Goal: Answer question/provide support

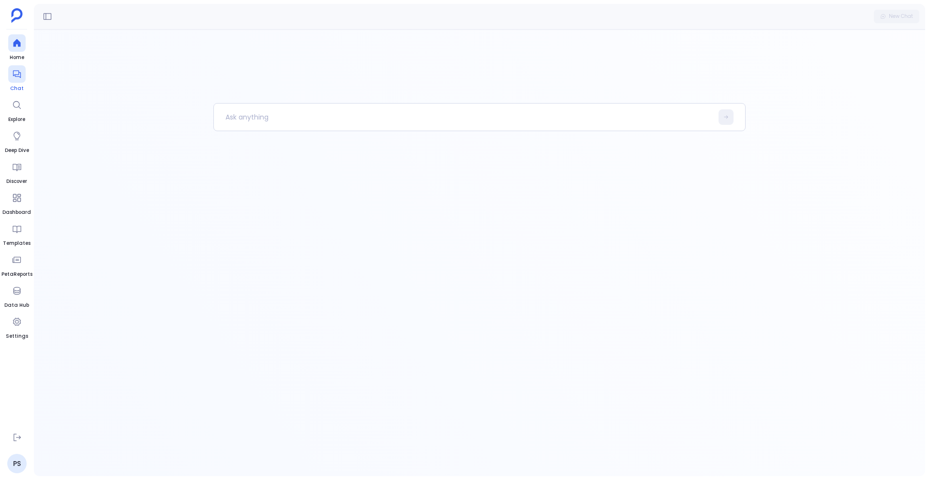
click at [8, 74] on div at bounding box center [16, 73] width 17 height 17
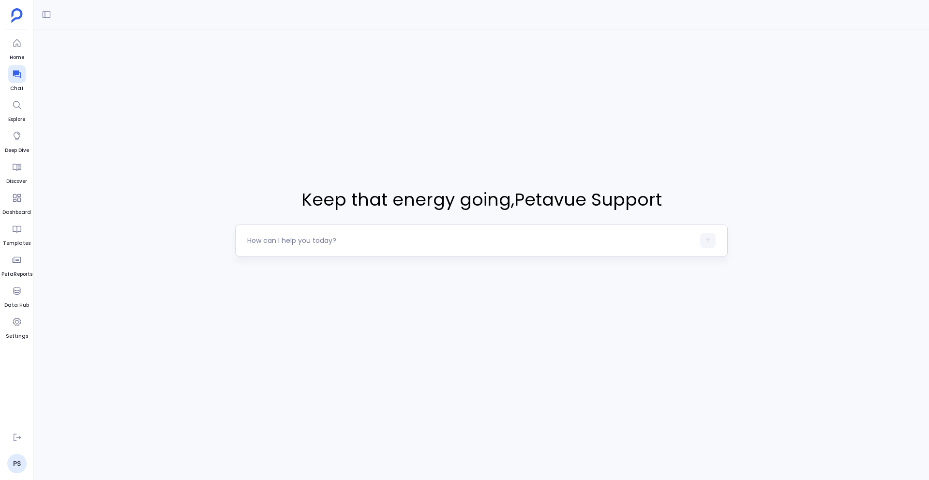
click at [303, 238] on textarea at bounding box center [470, 241] width 447 height 10
click at [48, 16] on icon at bounding box center [47, 15] width 10 height 10
click at [13, 73] on icon at bounding box center [17, 75] width 8 height 8
click at [293, 241] on textarea at bounding box center [470, 241] width 447 height 10
click at [282, 243] on textarea at bounding box center [470, 241] width 447 height 10
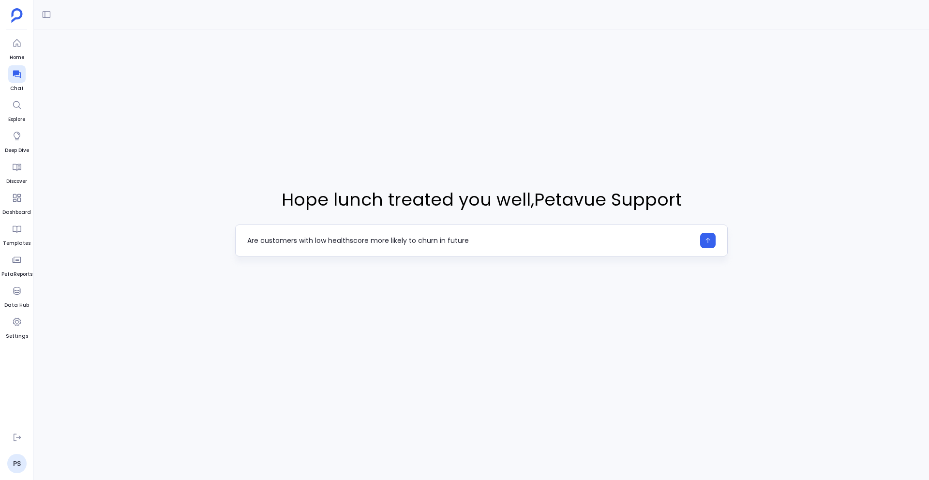
click at [349, 241] on textarea "Are customers with low healthscore more likely to churn in future" at bounding box center [470, 241] width 447 height 10
type textarea "Are customers with low health score more likely to churn in future"
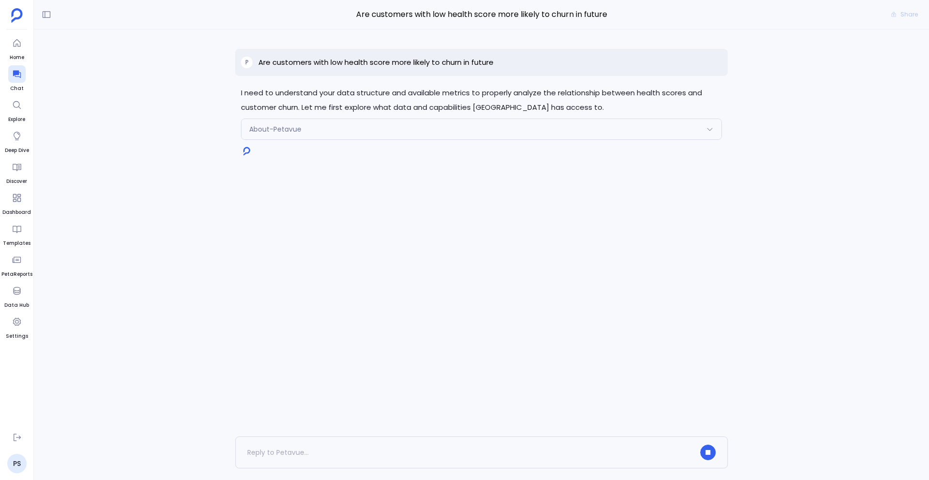
click at [374, 64] on p "Are customers with low health score more likely to churn in future" at bounding box center [375, 63] width 235 height 12
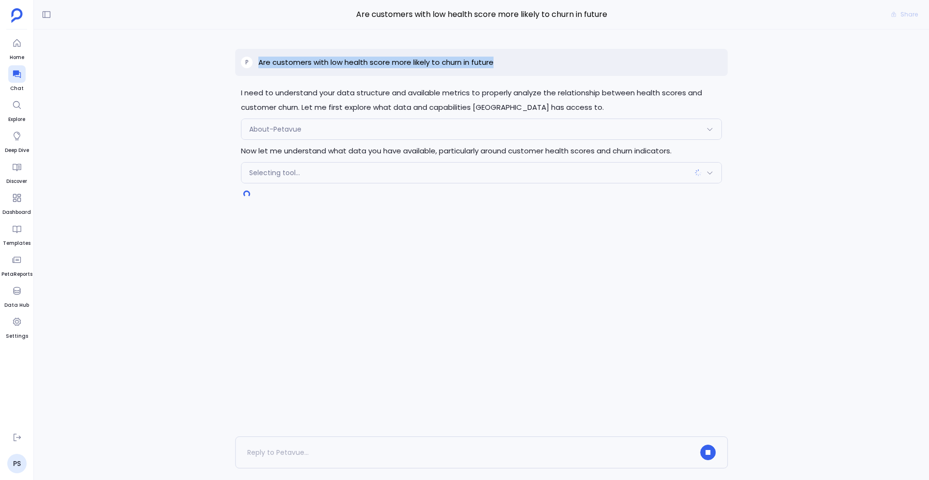
copy p "Are customers with low health score more likely to churn in future"
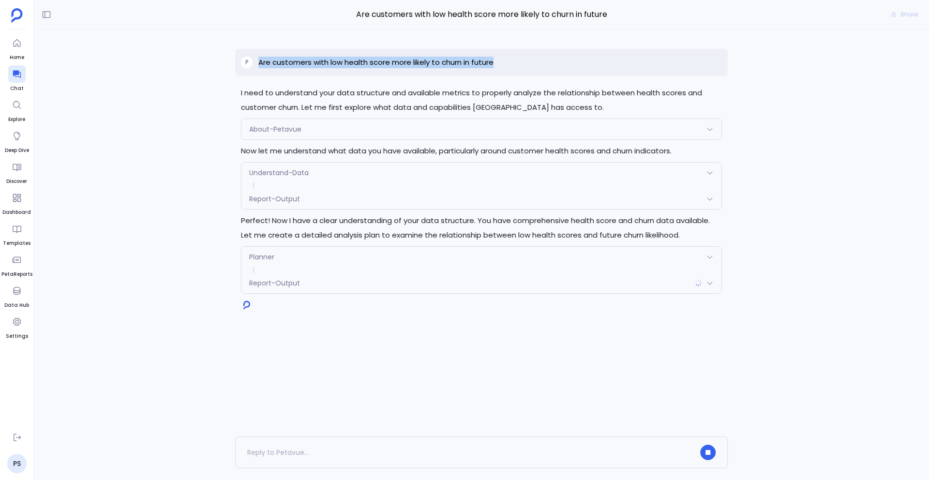
click at [415, 176] on div "Understand-Data" at bounding box center [481, 173] width 480 height 20
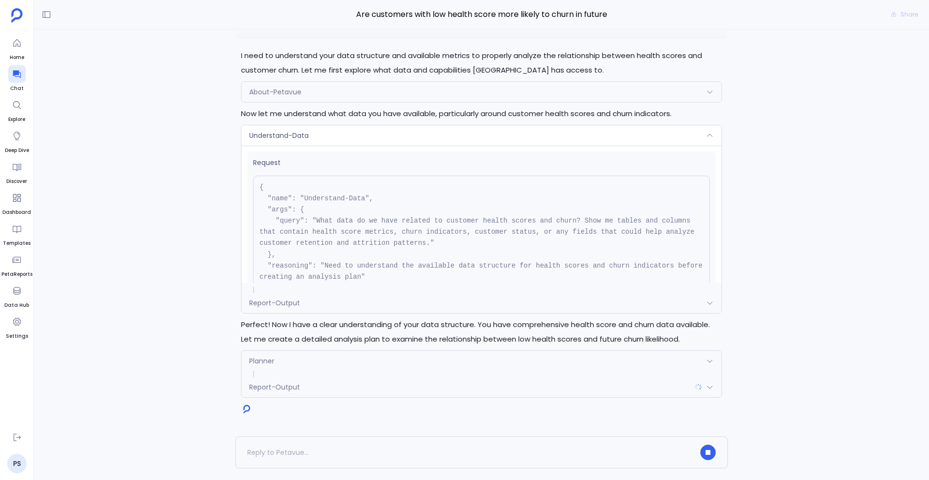
click at [415, 176] on pre "{ "name": "Understand-Data", "args": { "query": "What data do we have related t…" at bounding box center [481, 238] width 457 height 124
click at [367, 133] on div "Understand-Data" at bounding box center [481, 135] width 480 height 20
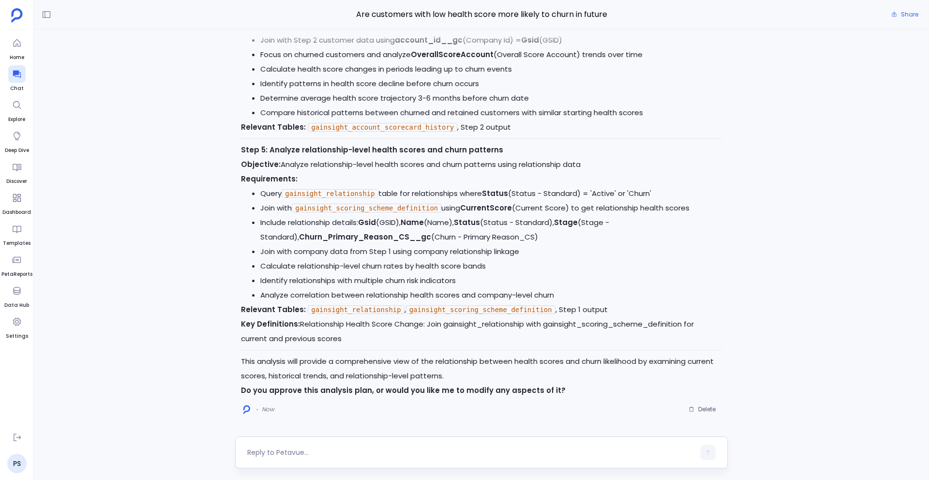
click at [342, 452] on textarea at bounding box center [470, 452] width 447 height 10
type textarea "Yes, approved"
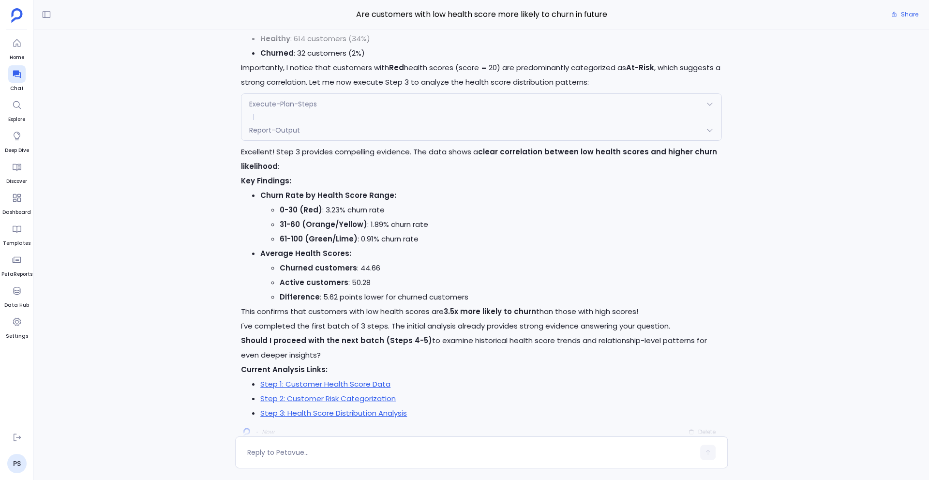
scroll to position [-21, 0]
drag, startPoint x: 272, startPoint y: 339, endPoint x: 376, endPoint y: 341, distance: 104.0
click at [376, 341] on strong "Should I proceed with the next batch (Steps 4-5)" at bounding box center [336, 339] width 191 height 10
copy strong "proceed with the next batch"
click at [334, 445] on div at bounding box center [470, 452] width 447 height 15
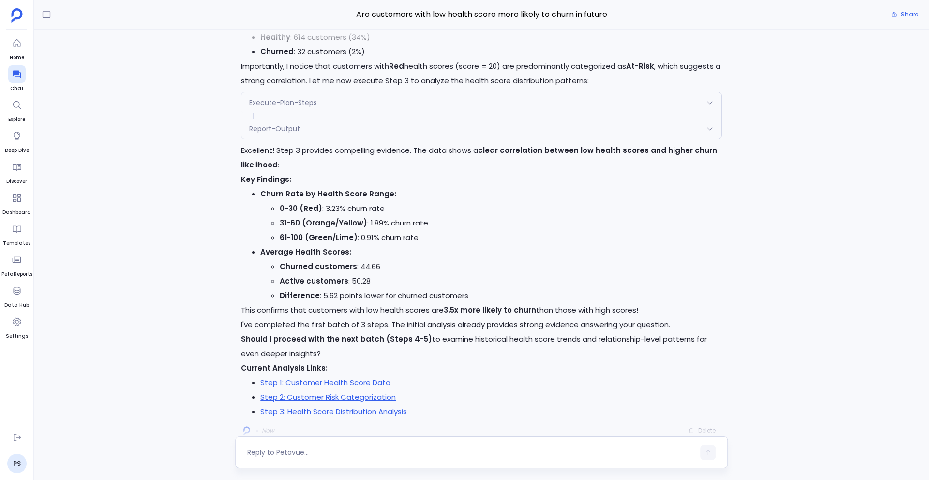
click at [313, 451] on textarea at bounding box center [470, 452] width 447 height 10
click at [252, 452] on textarea "proceed with the next batch" at bounding box center [470, 452] width 447 height 10
type textarea "Proceed with the next batch"
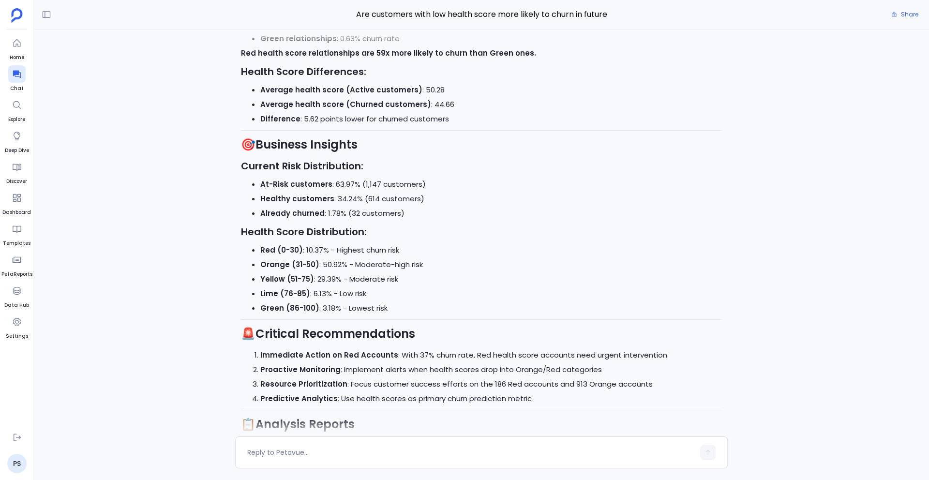
scroll to position [0, 0]
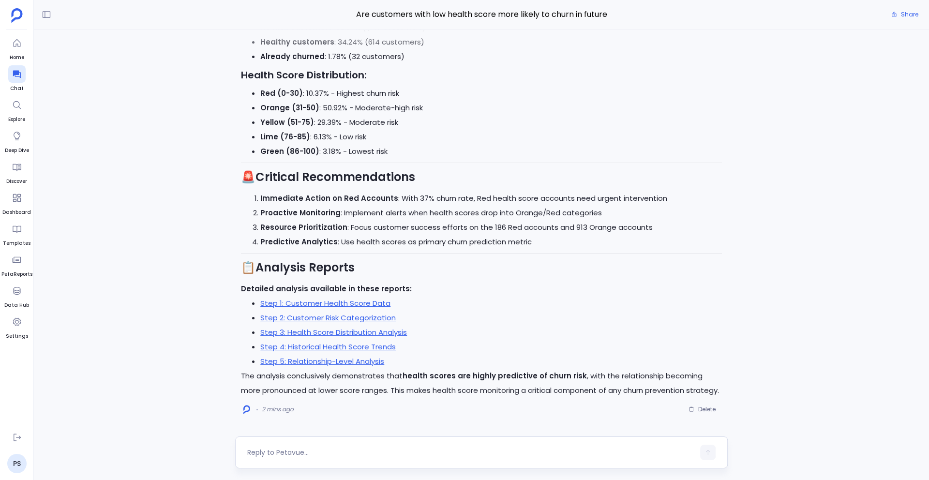
click at [263, 448] on textarea at bounding box center [470, 452] width 447 height 10
drag, startPoint x: 625, startPoint y: 444, endPoint x: 698, endPoint y: 460, distance: 74.8
click at [698, 460] on div "Show me which companies have the most active stakeholders and which companies h…" at bounding box center [481, 450] width 492 height 36
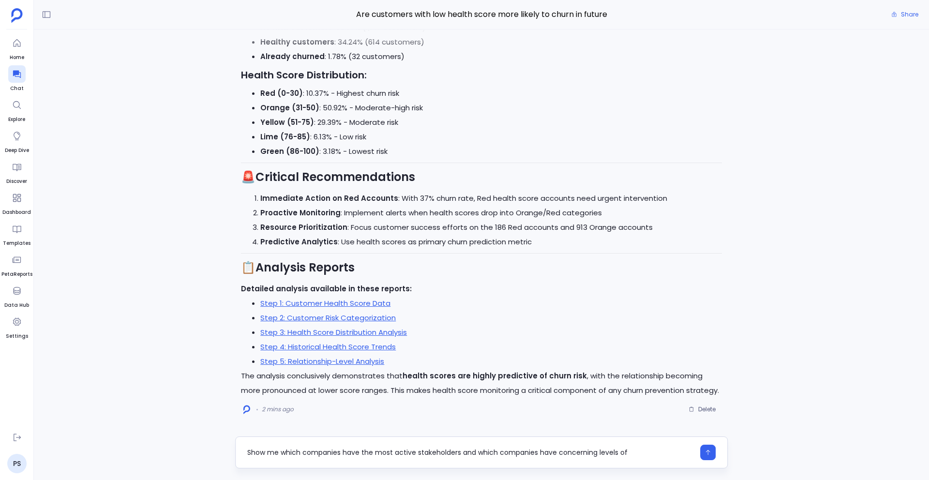
type textarea "Show me which companies have the most active stakeholders and which companies h…"
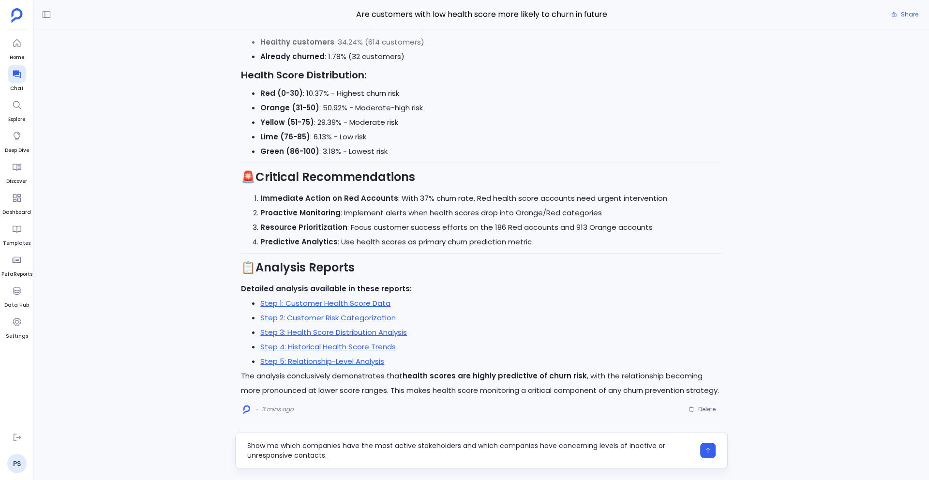
drag, startPoint x: 625, startPoint y: 446, endPoint x: 661, endPoint y: 446, distance: 36.3
click at [661, 446] on textarea "Show me which companies have the most active stakeholders and which companies h…" at bounding box center [470, 450] width 447 height 19
type textarea "Show me which companies have the most active stakeholders and which companies h…"
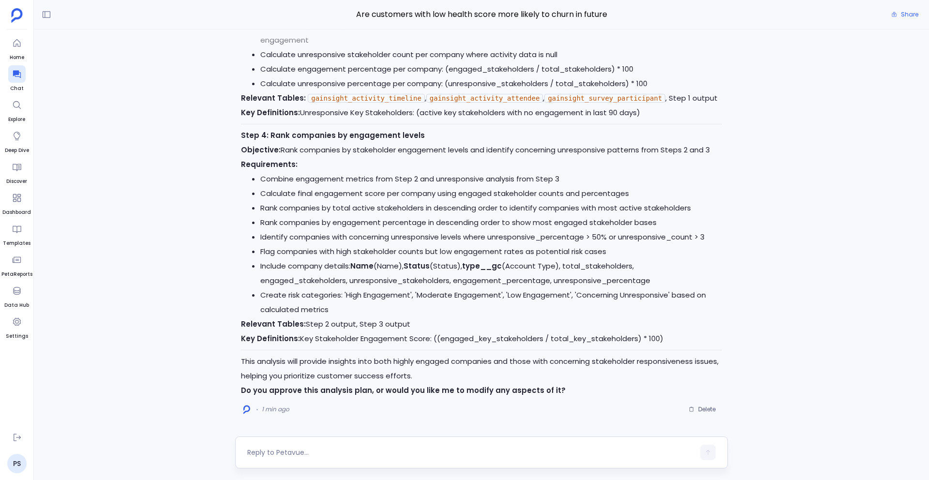
click at [345, 454] on textarea at bounding box center [470, 452] width 447 height 10
type textarea "Yes, proceed with this"
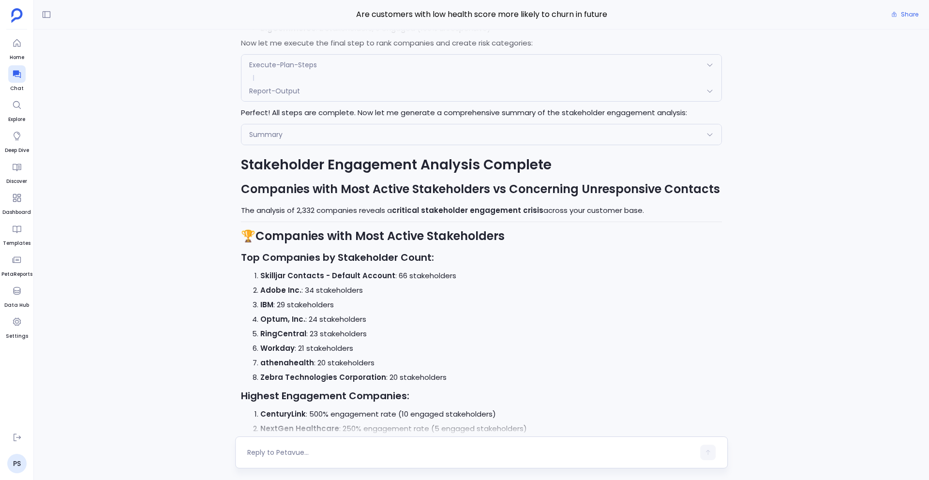
scroll to position [-1248, 0]
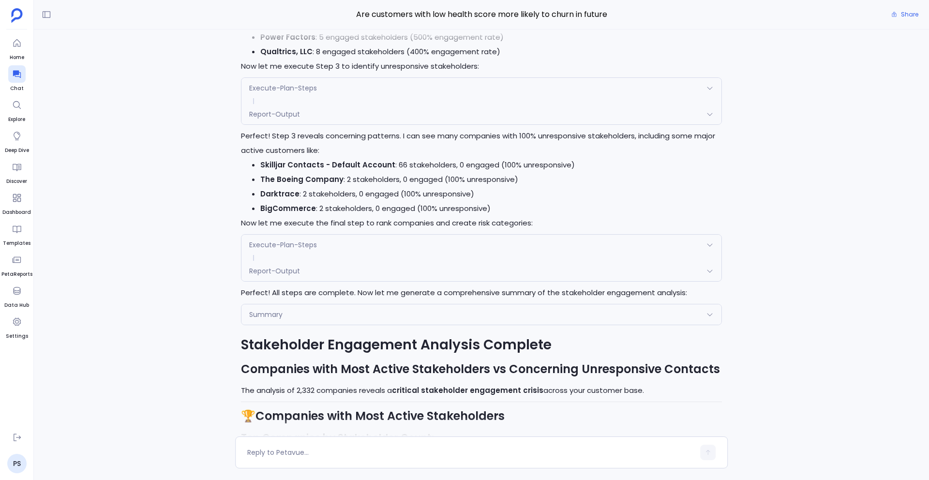
click at [331, 317] on div "Summary" at bounding box center [481, 314] width 480 height 20
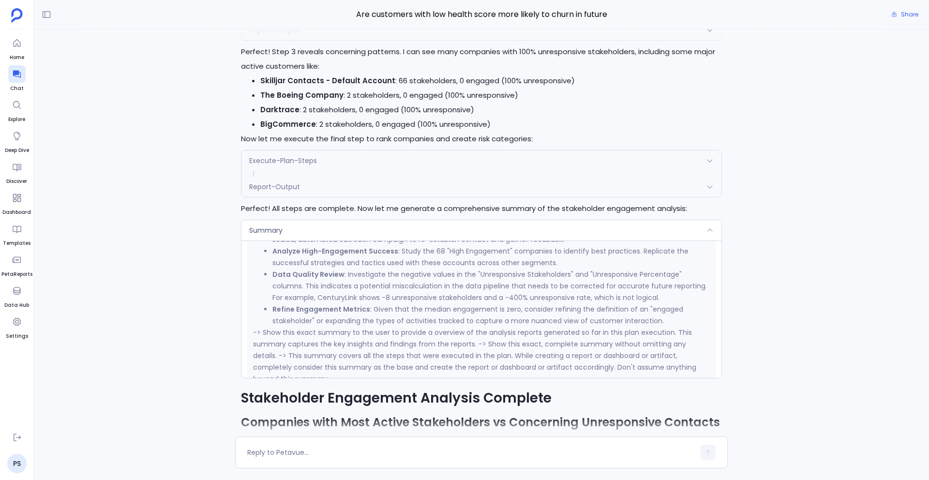
scroll to position [901, 0]
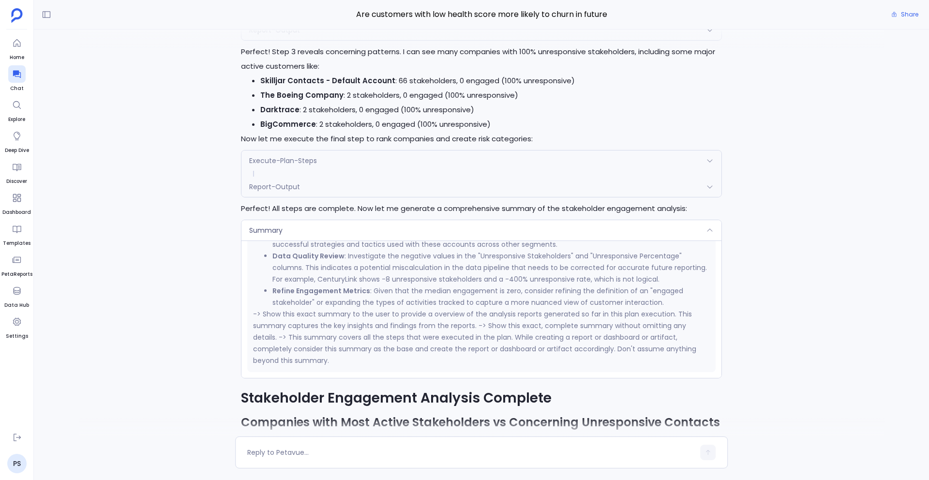
click at [335, 233] on div "Summary" at bounding box center [481, 230] width 480 height 20
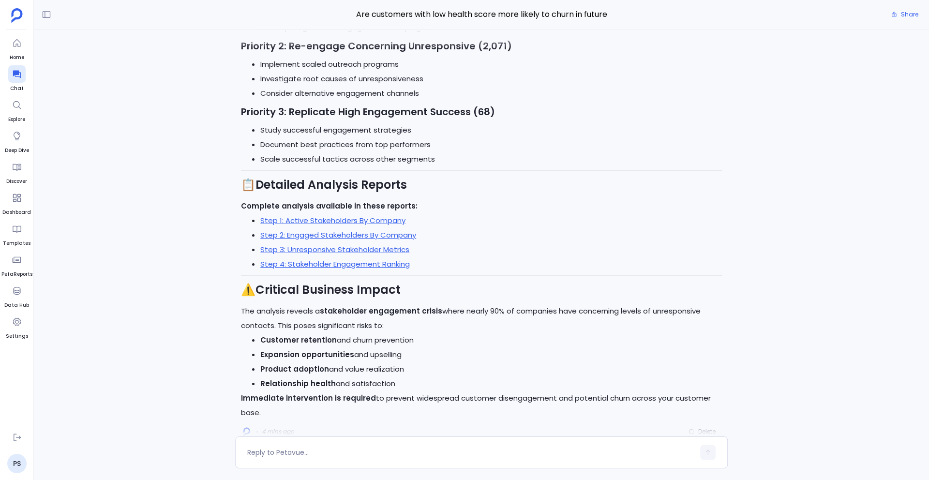
scroll to position [0, 0]
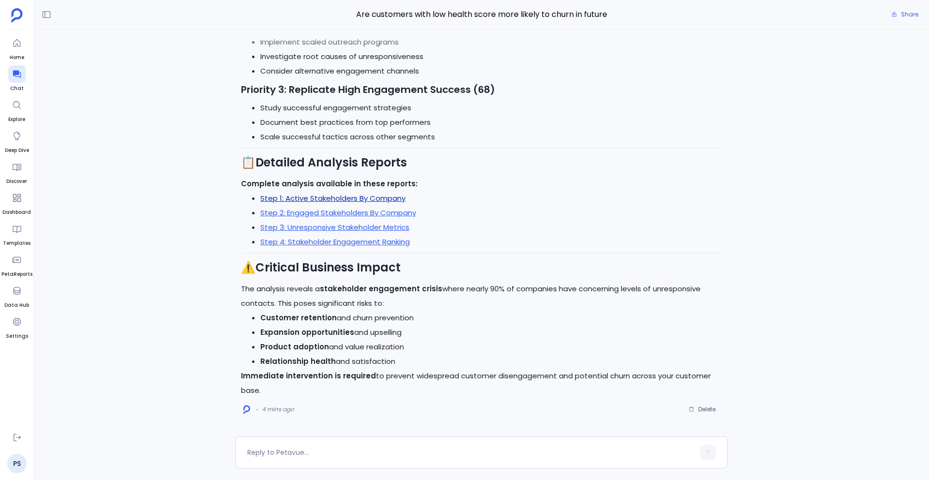
click at [375, 199] on link "Step 1: Active Stakeholders By Company" at bounding box center [332, 198] width 145 height 10
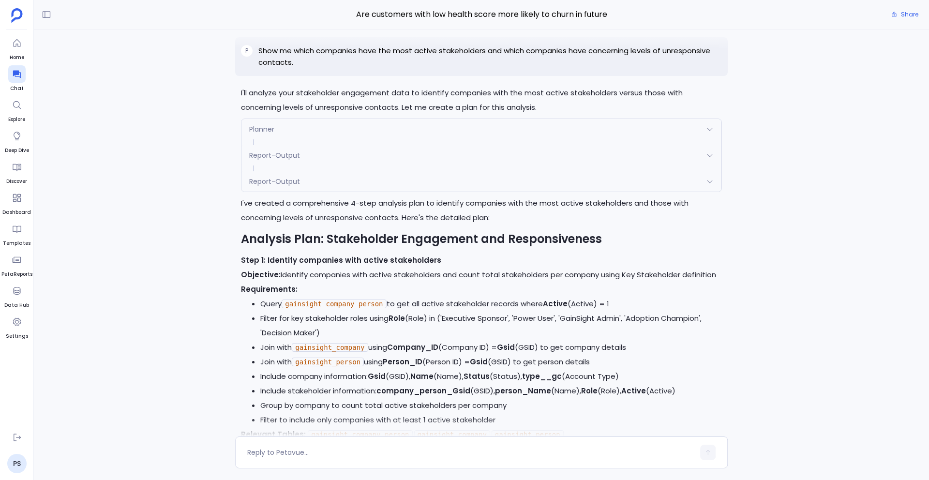
scroll to position [-2969, 0]
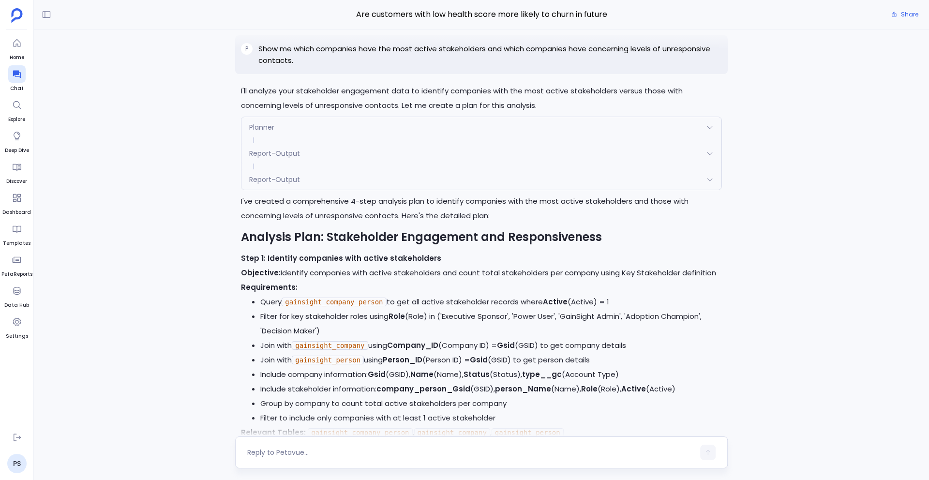
click at [360, 454] on textarea at bounding box center [470, 452] width 447 height 10
type textarea "Is there any relation between the first 2 analysis?"
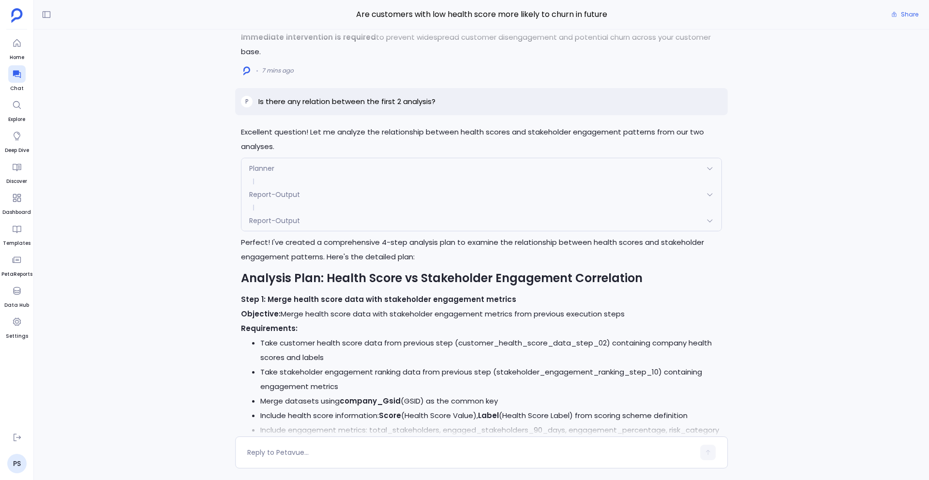
scroll to position [-962, 0]
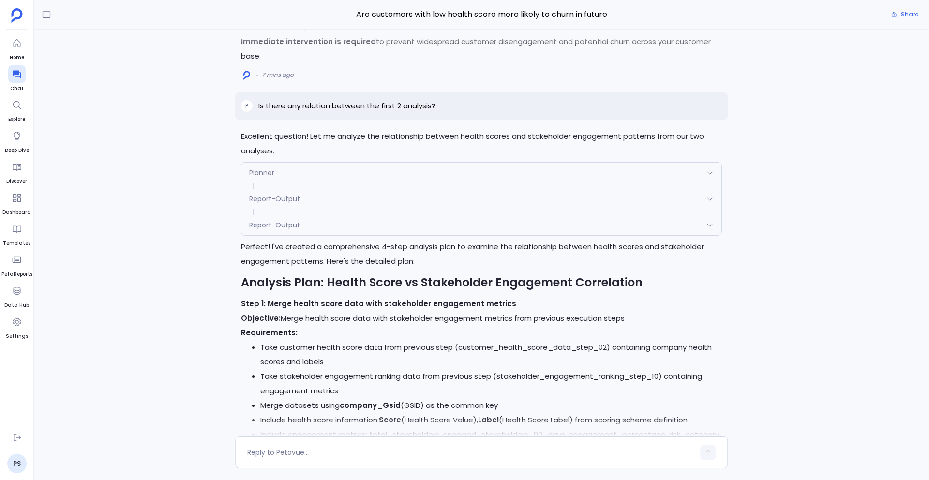
click at [295, 226] on span "Report-Output" at bounding box center [274, 225] width 51 height 10
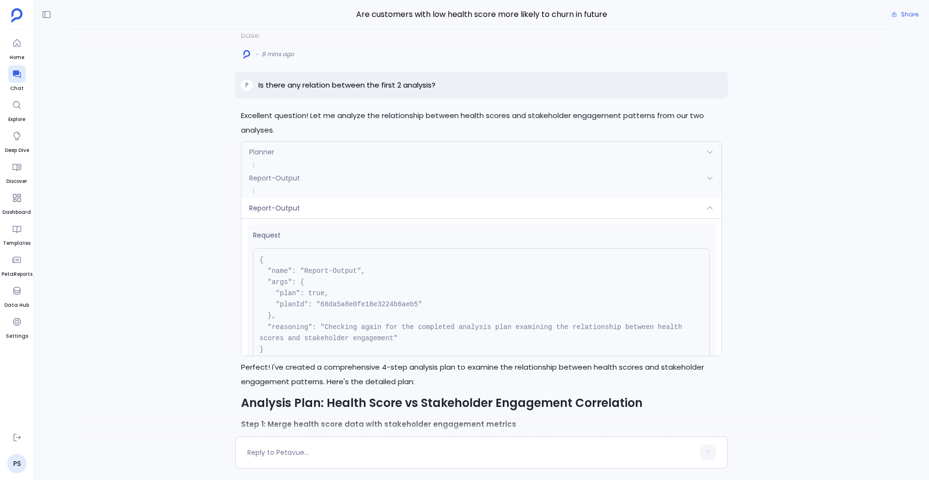
scroll to position [-1103, 0]
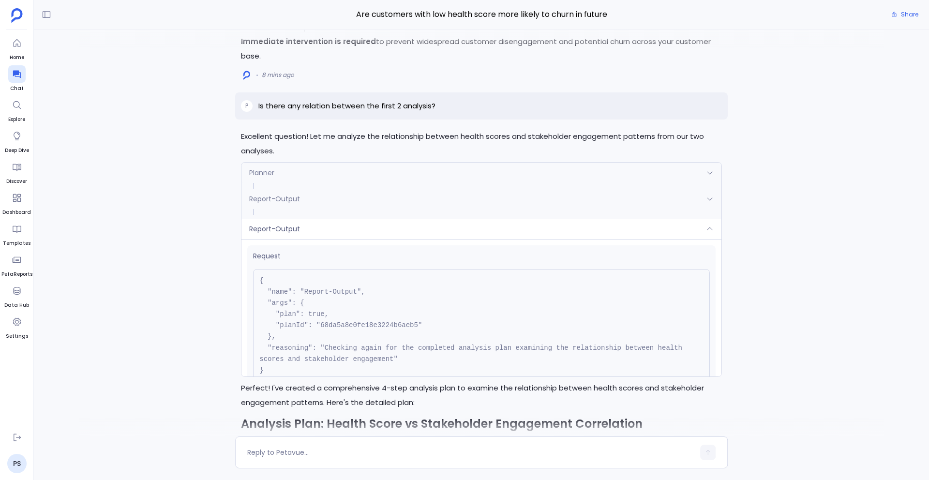
click at [298, 173] on div "Planner" at bounding box center [481, 173] width 480 height 20
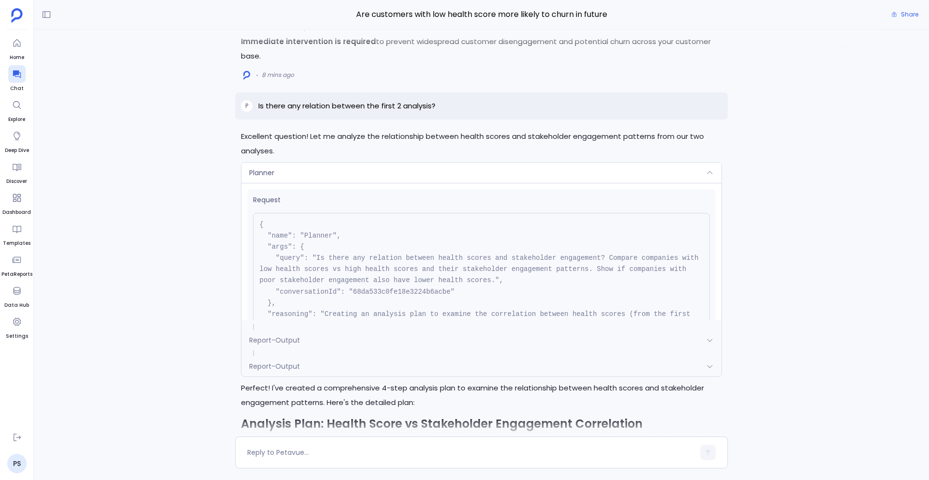
click at [298, 173] on div "Planner" at bounding box center [481, 173] width 480 height 20
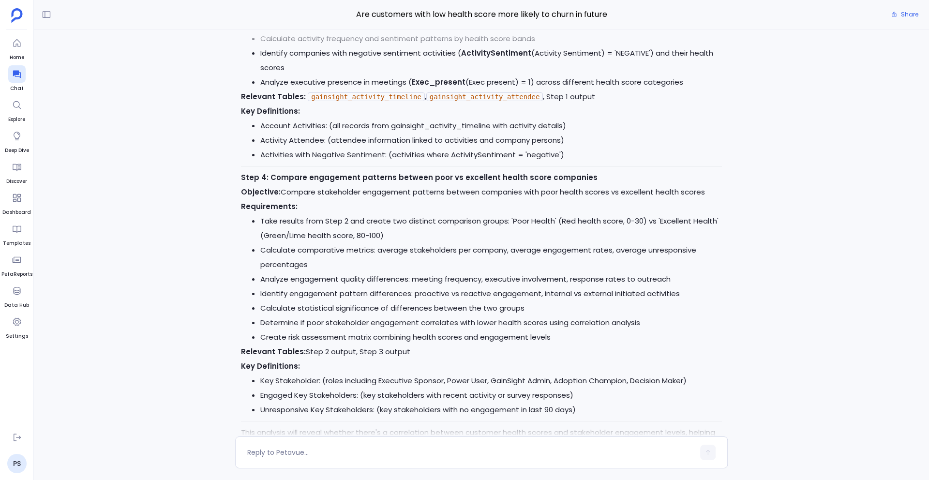
scroll to position [0, 0]
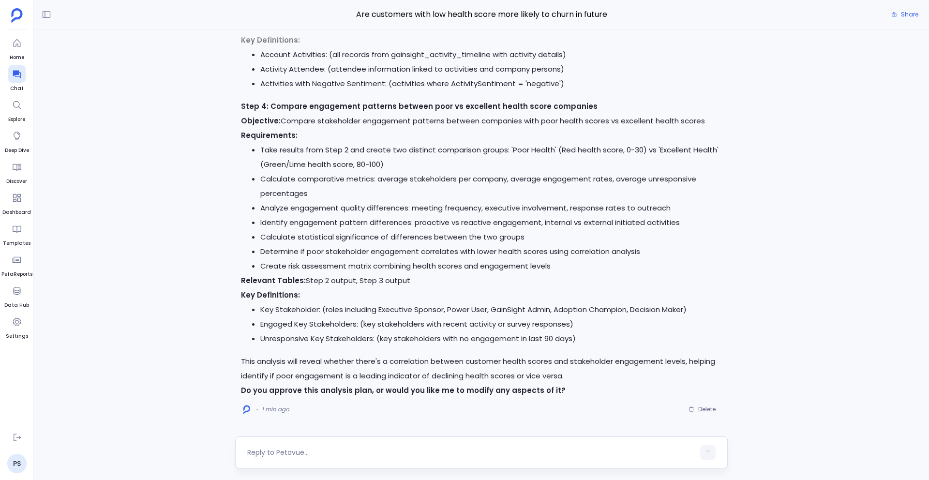
click at [338, 452] on textarea at bounding box center [470, 452] width 447 height 10
type textarea "Go ahead"
